Goal: Task Accomplishment & Management: Complete application form

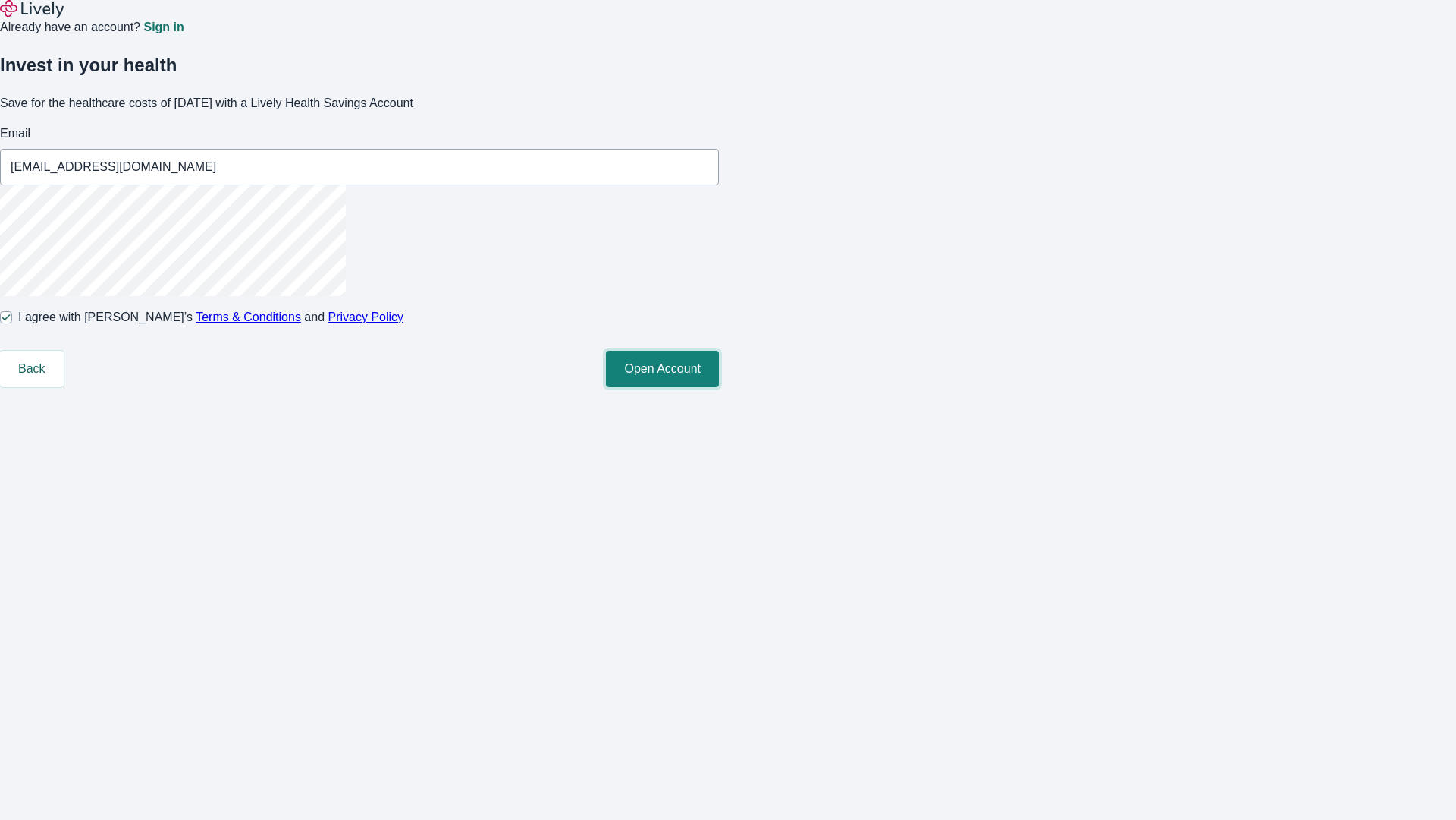
click at [719, 387] on button "Open Account" at bounding box center [663, 369] width 113 height 37
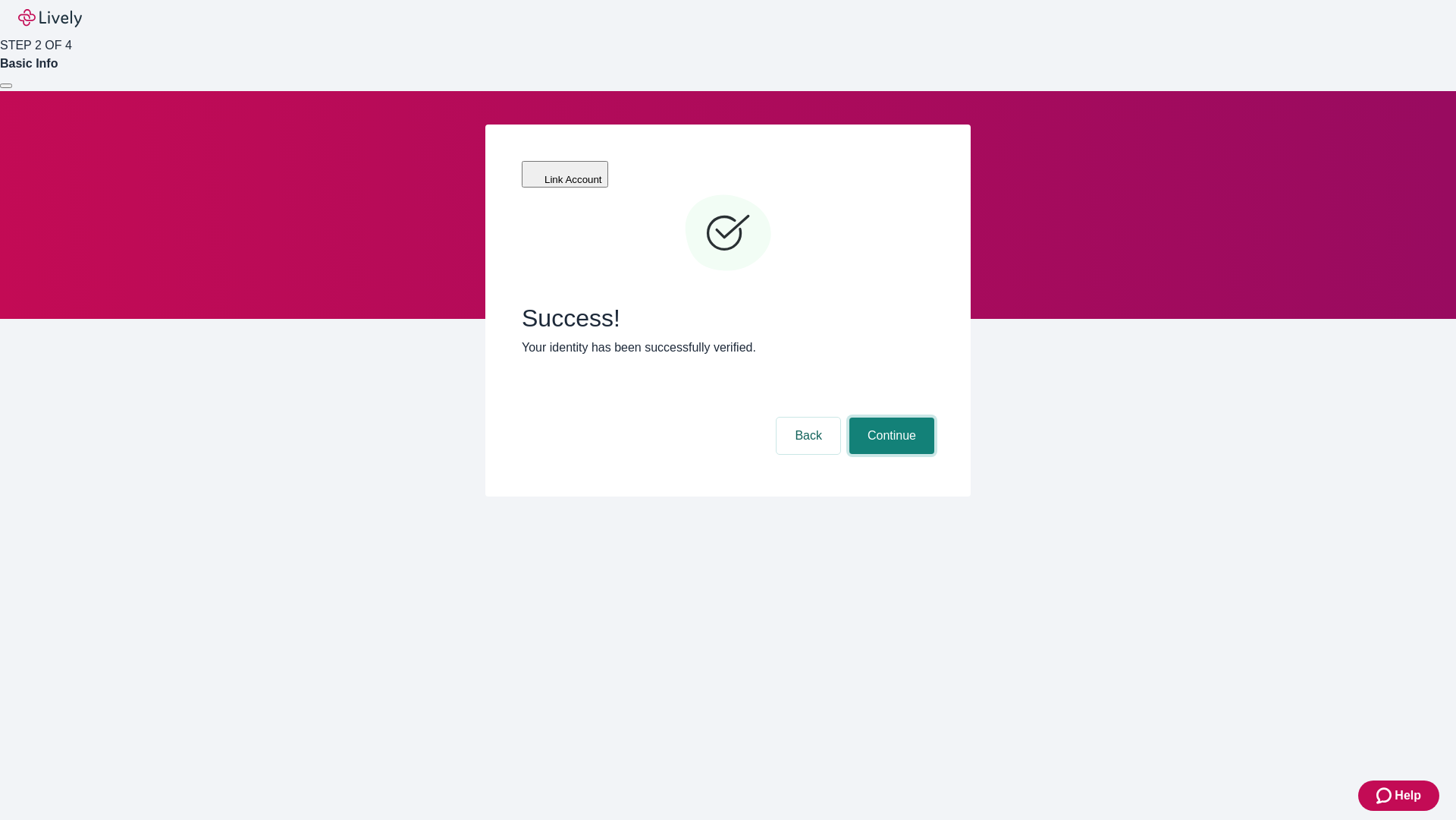
click at [890, 418] on button "Continue" at bounding box center [892, 436] width 85 height 37
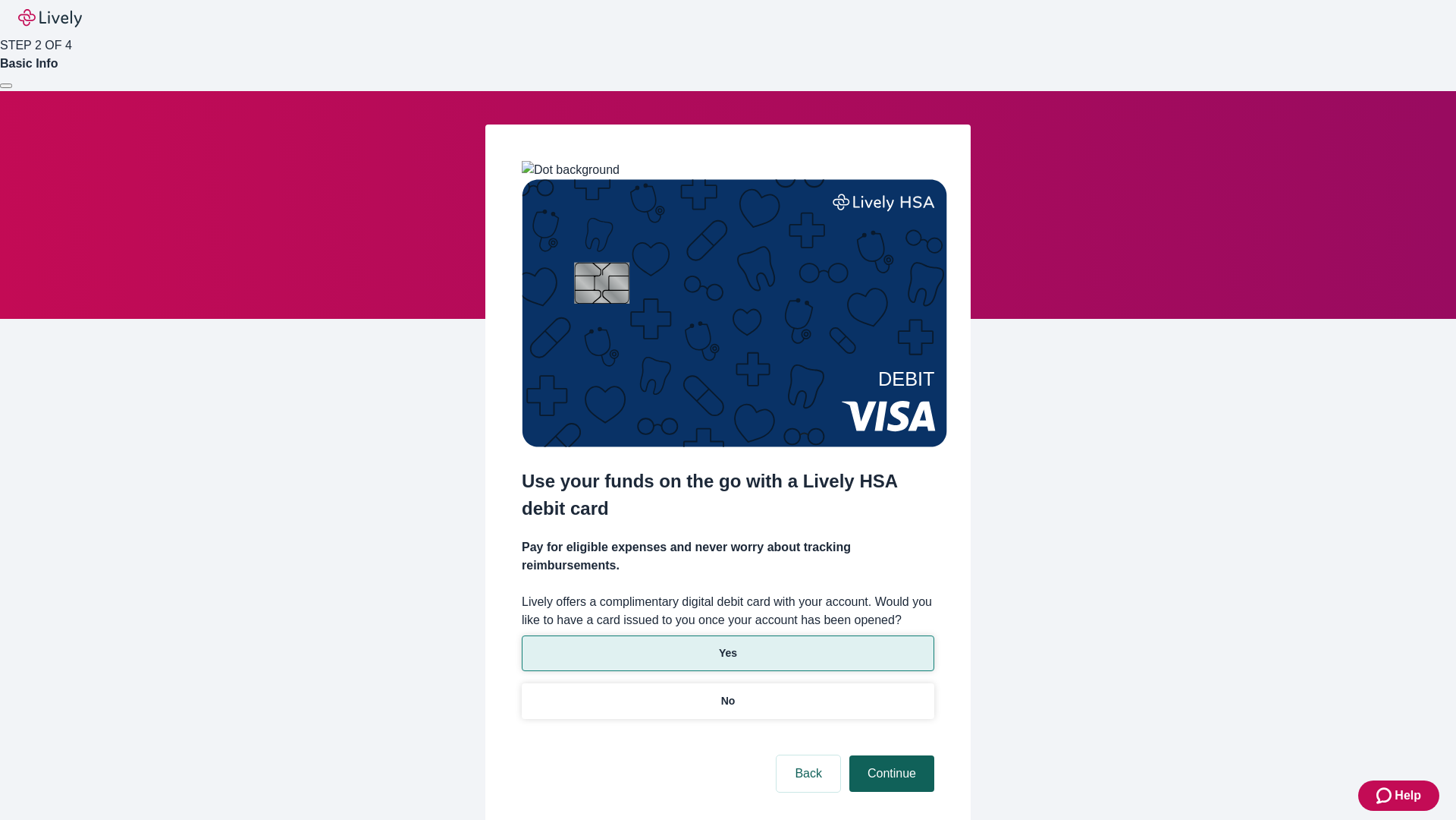
click at [727, 645] on p "Yes" at bounding box center [728, 652] width 18 height 16
click at [890, 755] on button "Continue" at bounding box center [892, 773] width 85 height 37
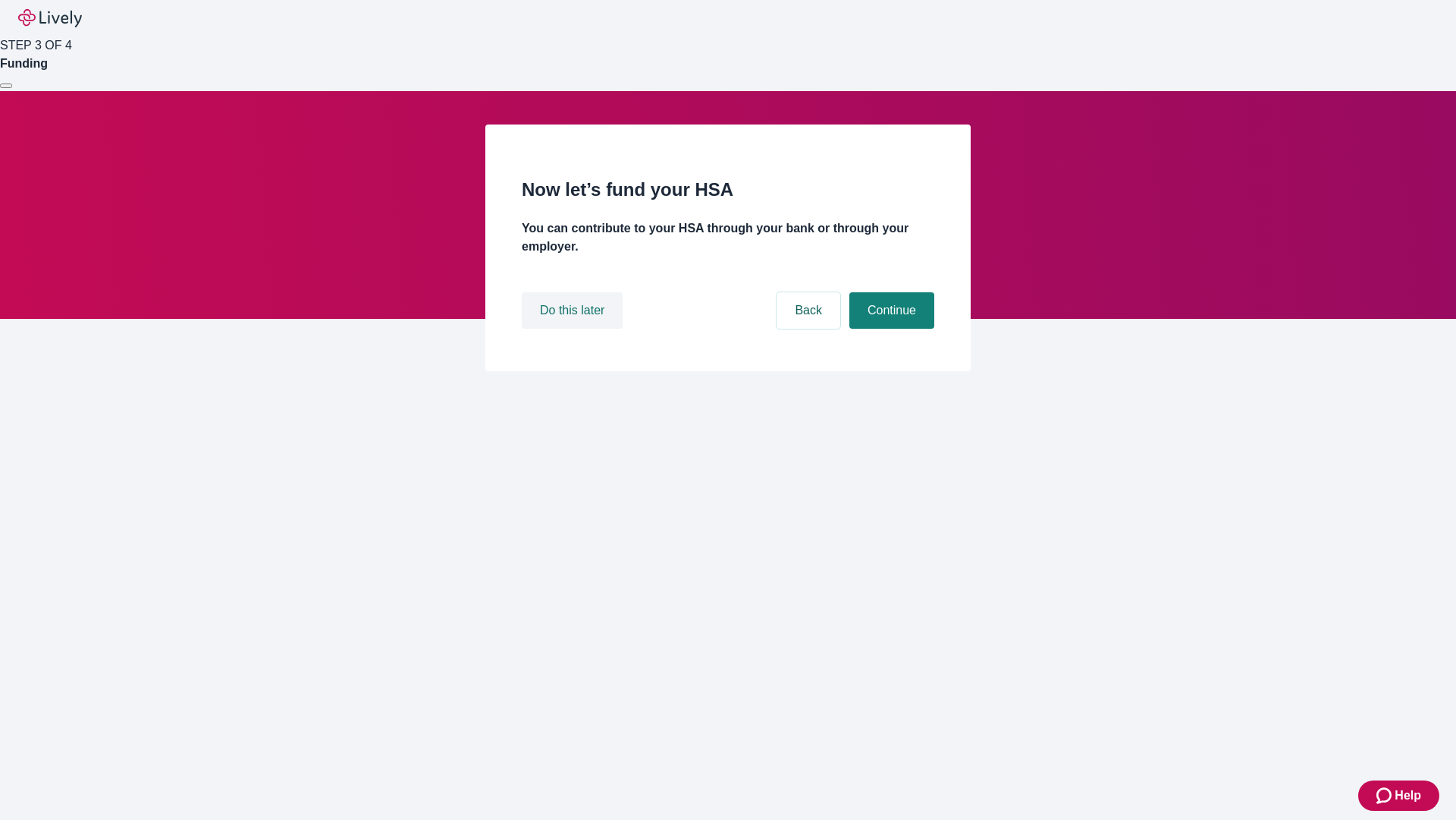
click at [574, 329] on button "Do this later" at bounding box center [572, 310] width 100 height 37
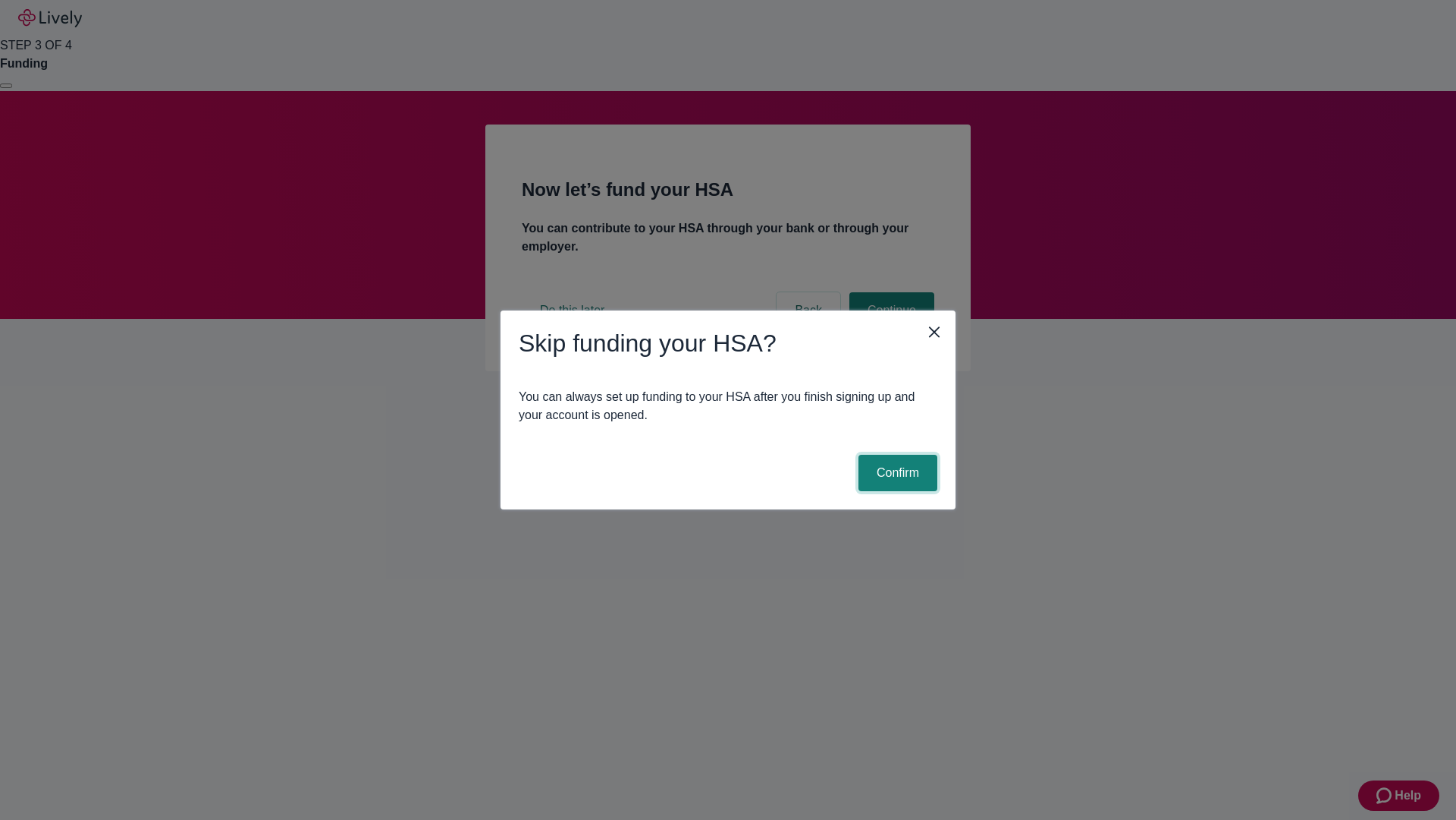
click at [895, 473] on button "Confirm" at bounding box center [898, 473] width 79 height 37
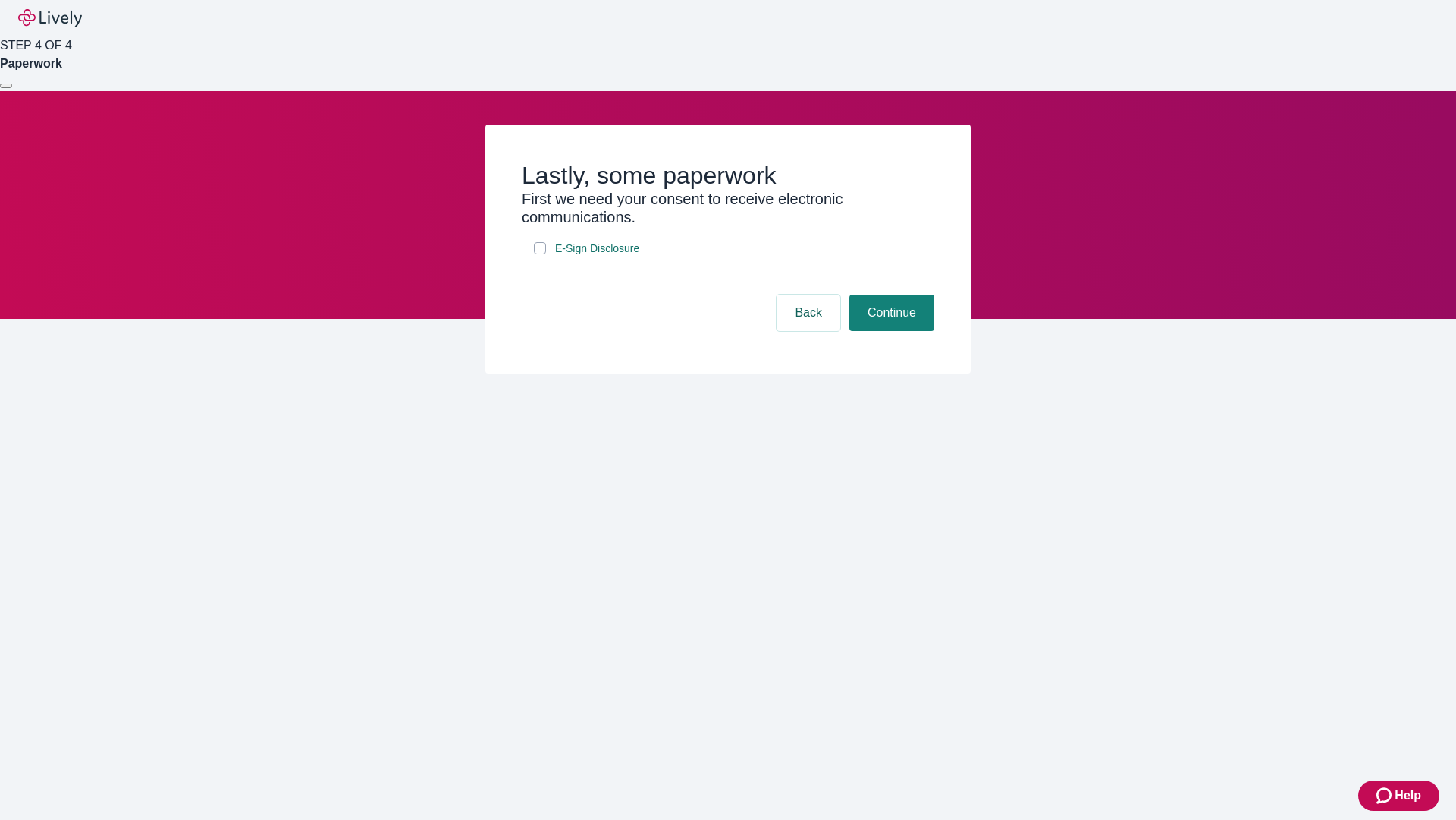
click at [540, 254] on input "E-Sign Disclosure" at bounding box center [540, 248] width 12 height 12
checkbox input "true"
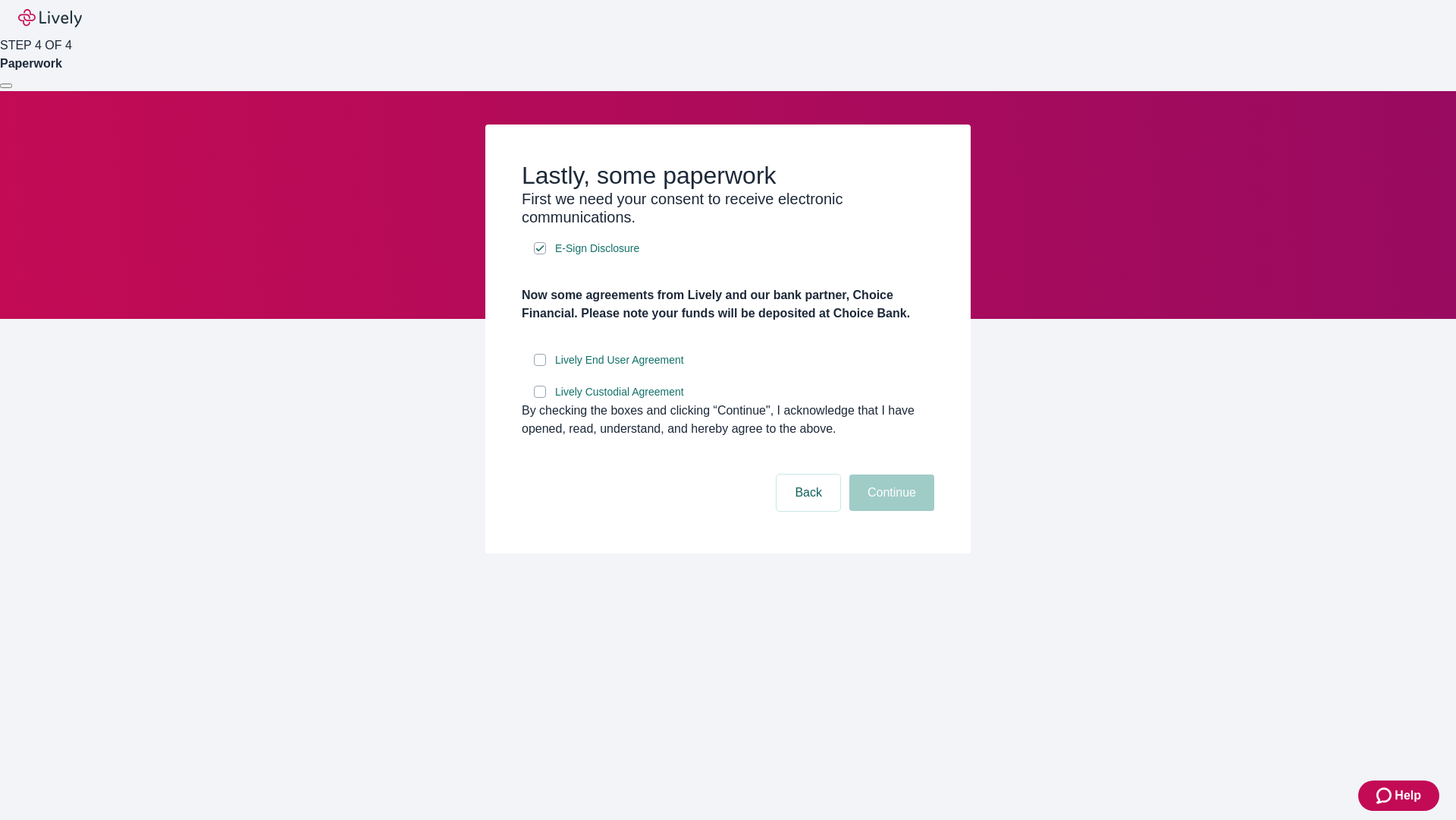
click at [540, 365] on input "Lively End User Agreement" at bounding box center [540, 360] width 12 height 12
checkbox input "true"
click at [540, 397] on input "Lively Custodial Agreement" at bounding box center [540, 392] width 12 height 12
checkbox input "true"
click at [890, 511] on button "Continue" at bounding box center [892, 492] width 85 height 37
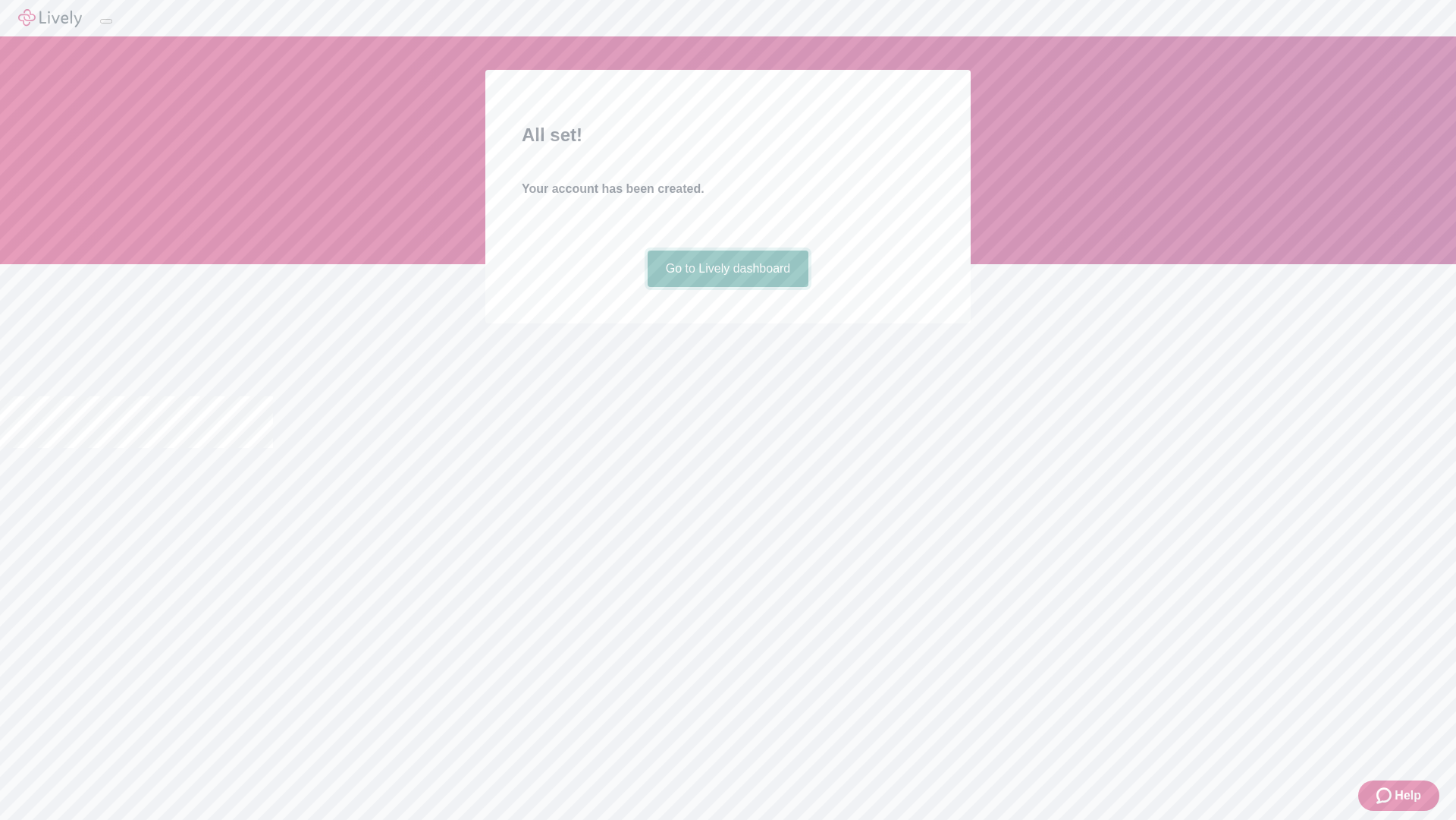
click at [727, 287] on link "Go to Lively dashboard" at bounding box center [729, 268] width 162 height 37
